Goal: Check status: Check status

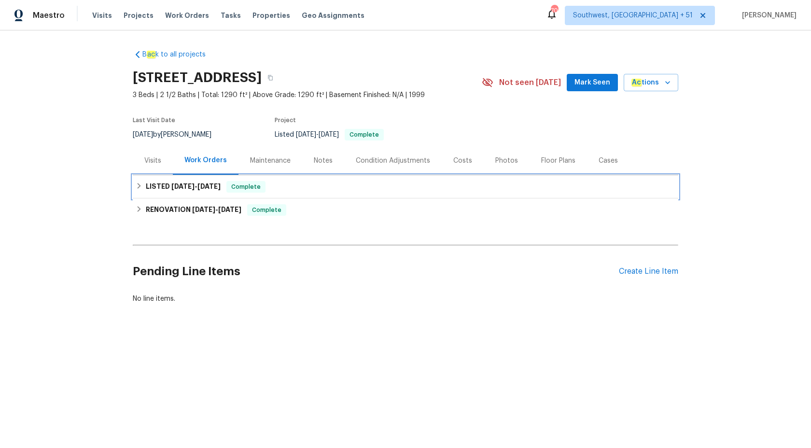
click at [199, 184] on span "9/23/25 - 9/29/25" at bounding box center [195, 186] width 49 height 7
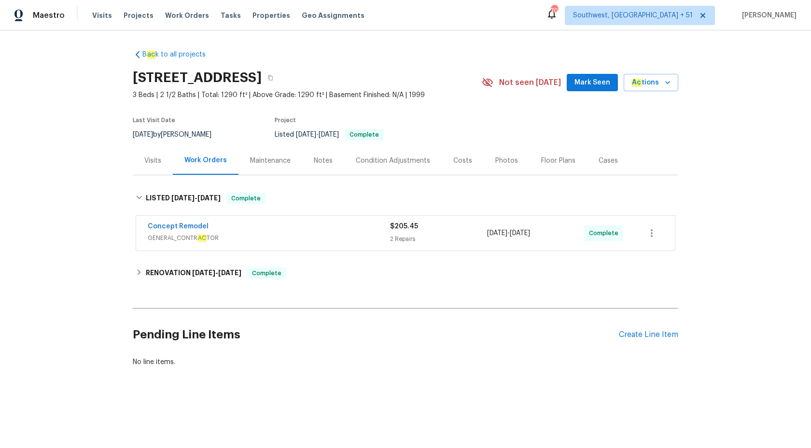
click at [328, 221] on div "Concept Remodel GENERAL_CONTR AC TOR $205.45 2 Repairs 9/23/2025 - 9/29/2025 Co…" at bounding box center [405, 233] width 539 height 35
click at [336, 246] on div "Concept Remodel GENERAL_CONTR AC TOR $205.45 2 Repairs 9/23/2025 - 9/29/2025 Co…" at bounding box center [405, 233] width 539 height 35
click at [346, 230] on div "Concept Remodel" at bounding box center [269, 228] width 242 height 12
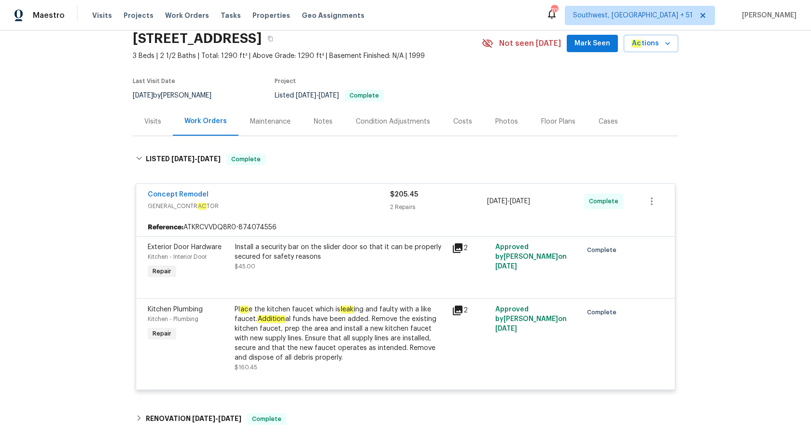
scroll to position [66, 0]
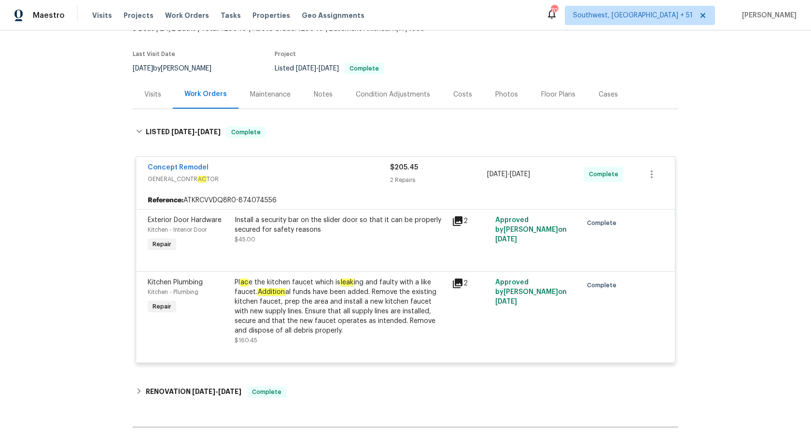
click at [334, 284] on div "Pl ac e the kitchen faucet which is leak ing and faulty with a like faucet. Add…" at bounding box center [341, 307] width 212 height 58
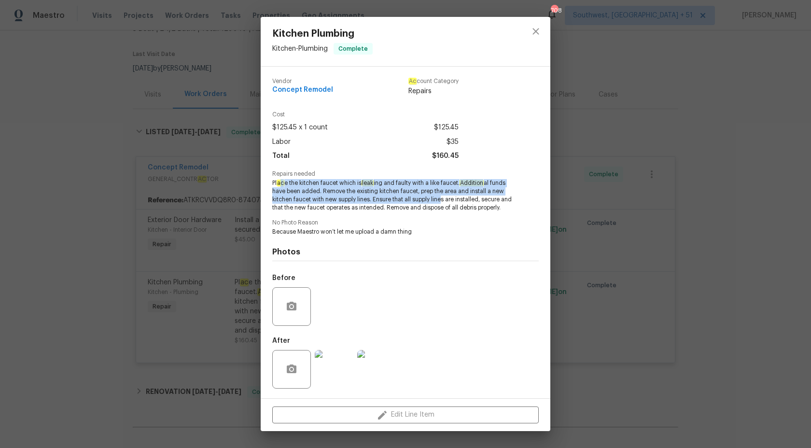
drag, startPoint x: 282, startPoint y: 185, endPoint x: 447, endPoint y: 200, distance: 165.3
click at [447, 199] on span "Pl ac e the kitchen faucet which is leak ing and faulty with a like faucet. Add…" at bounding box center [392, 195] width 240 height 32
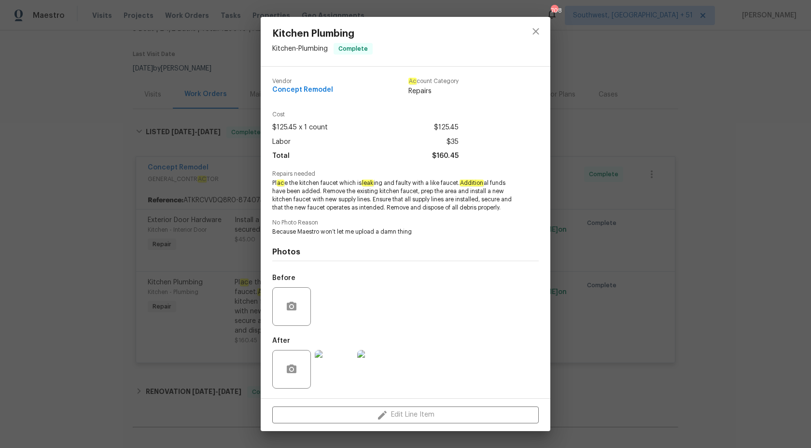
click at [756, 192] on div "Kitchen Plumbing Kitchen - Plumbing Complete Vendor Concept Remodel Ac count Ca…" at bounding box center [405, 224] width 811 height 448
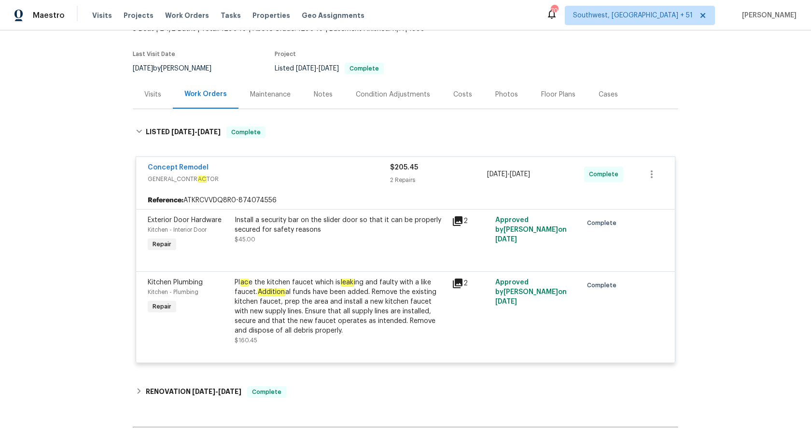
scroll to position [0, 0]
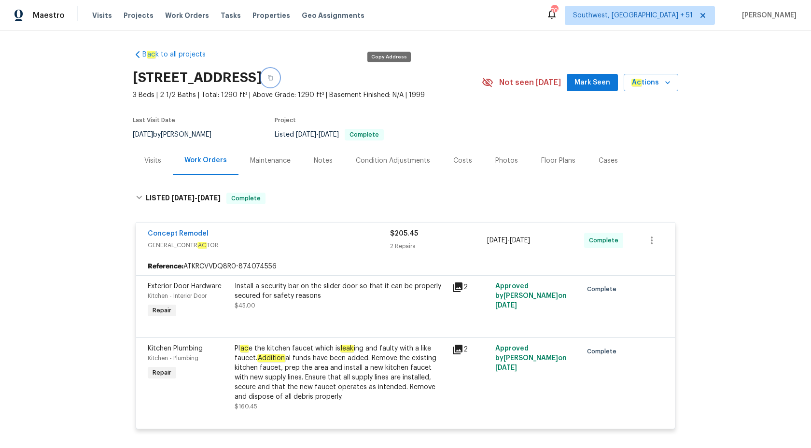
click at [279, 73] on button "button" at bounding box center [270, 77] width 17 height 17
